Goal: Task Accomplishment & Management: Manage account settings

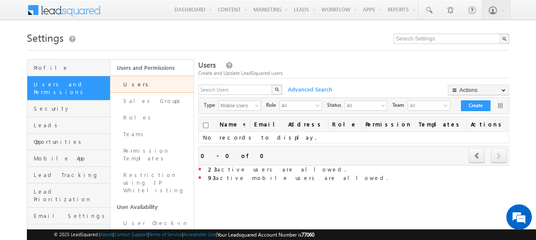
scroll to position [19, 0]
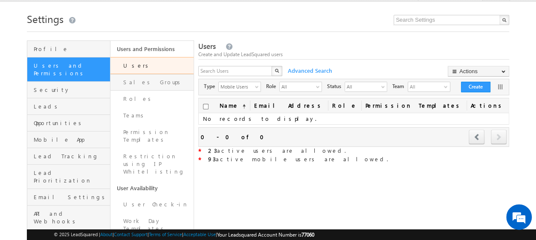
click at [146, 84] on link "Sales Groups" at bounding box center [151, 82] width 83 height 17
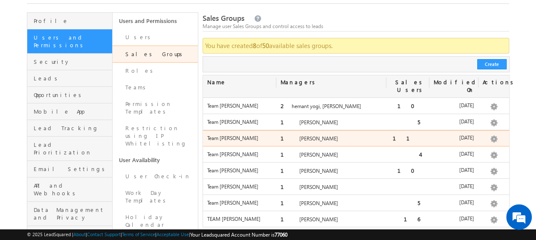
scroll to position [48, 0]
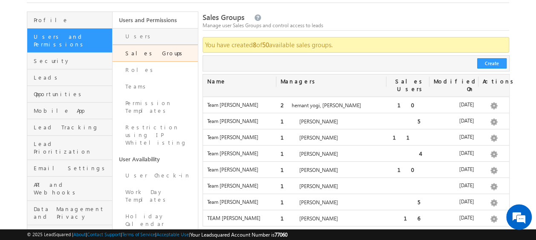
click at [134, 34] on link "Users" at bounding box center [154, 36] width 85 height 17
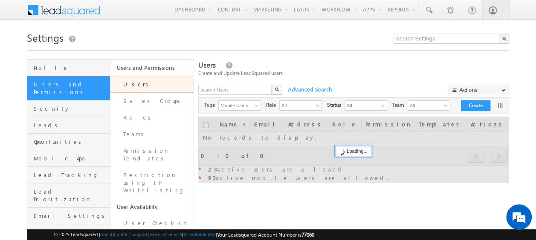
click at [274, 90] on div "X" at bounding box center [240, 91] width 85 height 12
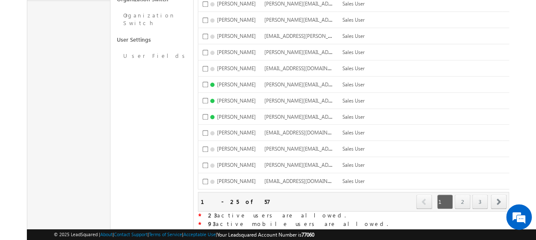
scroll to position [357, 0]
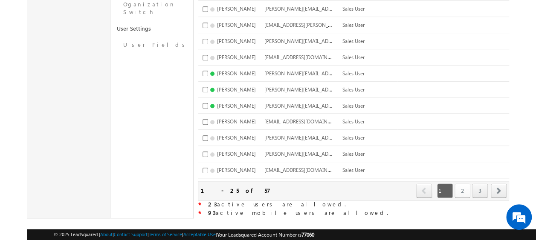
click at [460, 184] on link "2" at bounding box center [462, 191] width 16 height 14
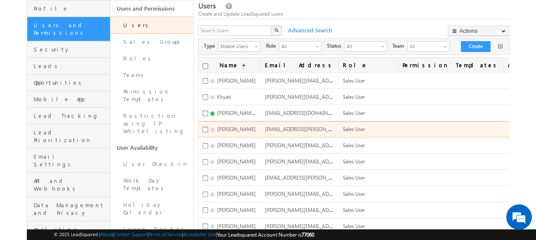
scroll to position [0, 0]
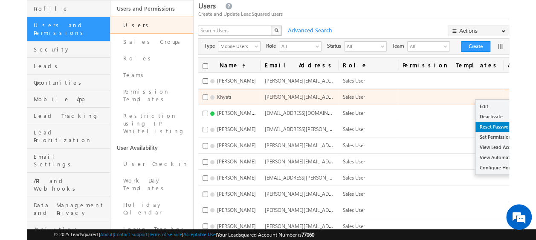
click at [481, 130] on link "Reset Password" at bounding box center [506, 127] width 62 height 10
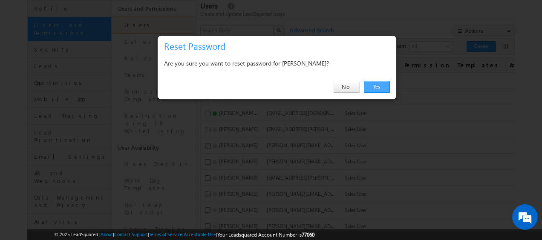
click at [377, 85] on link "Yes" at bounding box center [377, 87] width 26 height 12
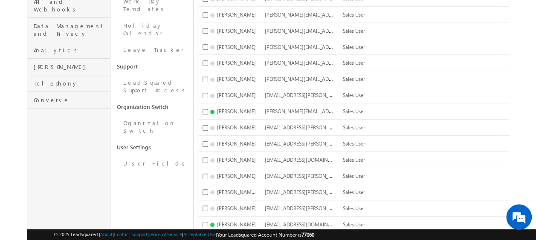
scroll to position [357, 0]
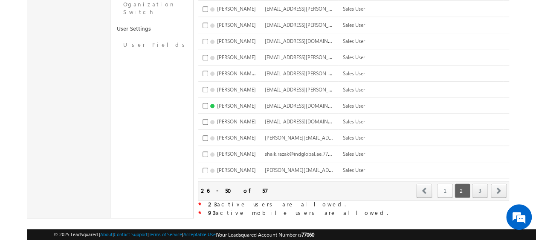
click at [444, 184] on link "1" at bounding box center [445, 191] width 16 height 14
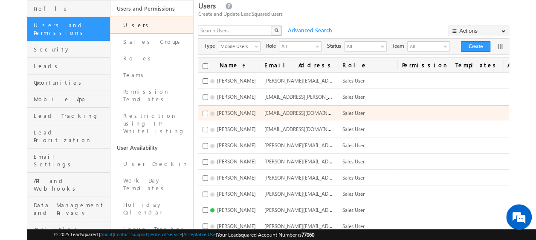
scroll to position [0, 0]
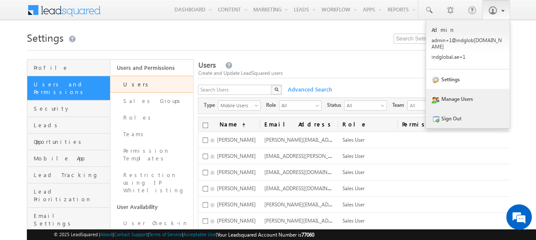
click at [449, 117] on link "Sign Out" at bounding box center [468, 119] width 84 height 20
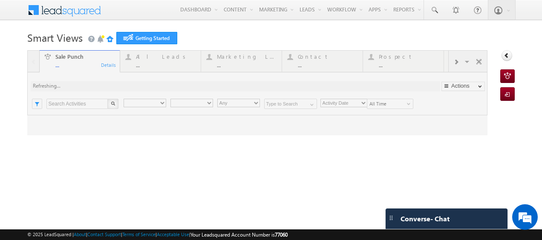
type input "Any Owner"
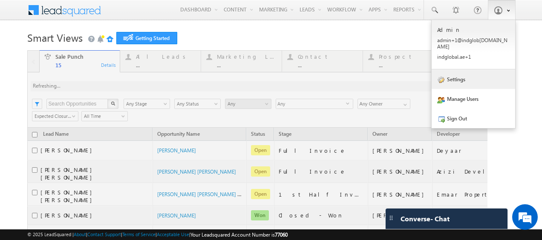
click at [456, 76] on link "Settings" at bounding box center [474, 79] width 84 height 20
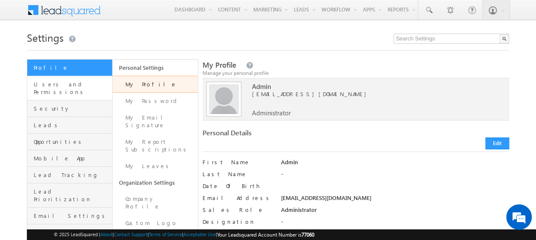
click at [57, 89] on link "Users and Permissions" at bounding box center [69, 88] width 85 height 24
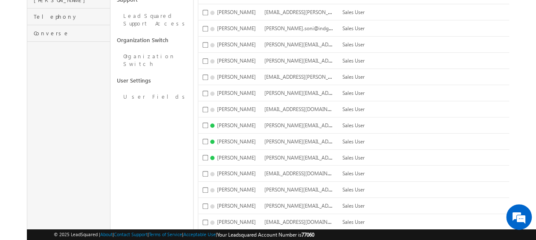
scroll to position [357, 0]
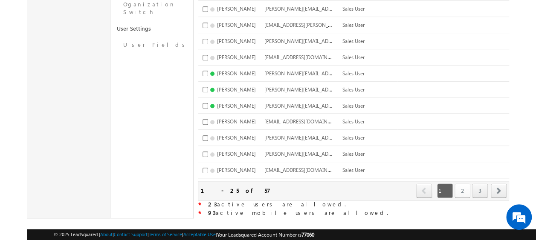
click at [460, 184] on link "2" at bounding box center [462, 191] width 16 height 14
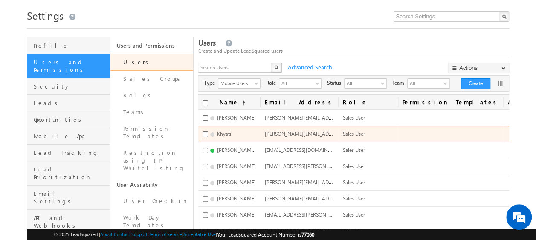
scroll to position [23, 0]
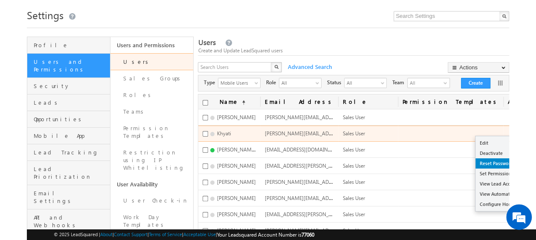
click at [476, 162] on link "Reset Password" at bounding box center [506, 163] width 62 height 10
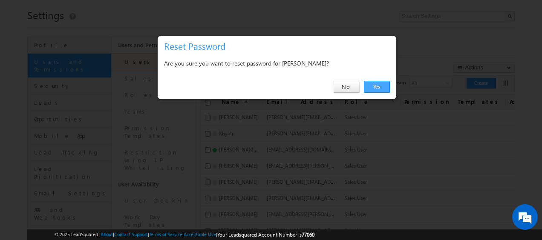
click at [373, 84] on link "Yes" at bounding box center [377, 87] width 26 height 12
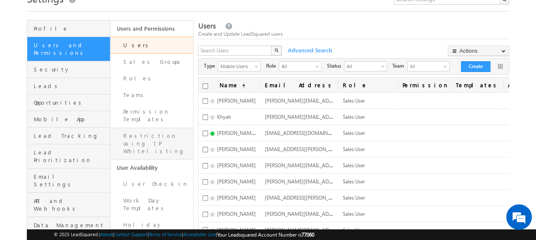
scroll to position [0, 0]
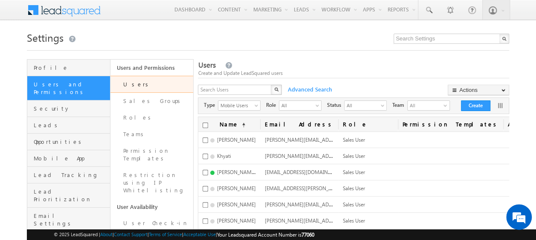
click at [60, 9] on span at bounding box center [70, 9] width 62 height 15
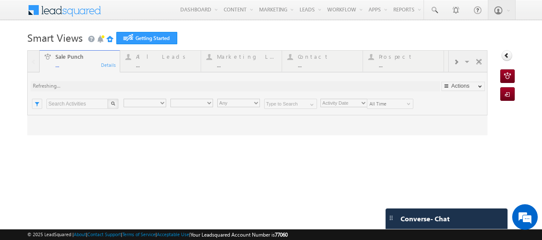
type input "Any Owner"
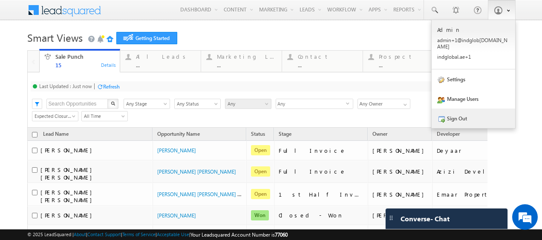
drag, startPoint x: 458, startPoint y: 112, endPoint x: 464, endPoint y: 111, distance: 7.0
click at [458, 112] on link "Sign Out" at bounding box center [474, 119] width 84 height 20
